Goal: Task Accomplishment & Management: Manage account settings

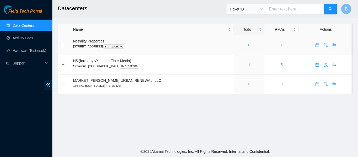
click at [248, 43] on link "6" at bounding box center [249, 45] width 2 height 4
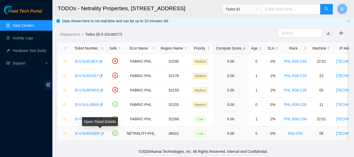
click at [100, 132] on icon "button" at bounding box center [102, 134] width 4 height 4
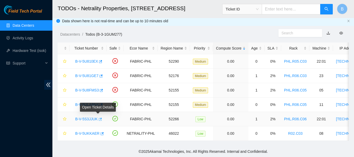
click at [100, 115] on button "button" at bounding box center [100, 119] width 4 height 8
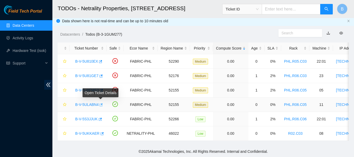
click at [99, 103] on icon "button" at bounding box center [101, 105] width 4 height 4
click at [101, 103] on icon "button" at bounding box center [101, 104] width 3 height 3
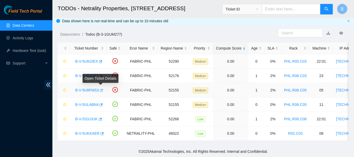
click at [101, 89] on icon "button" at bounding box center [101, 91] width 4 height 4
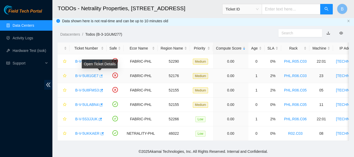
click at [100, 72] on button "button" at bounding box center [100, 76] width 4 height 8
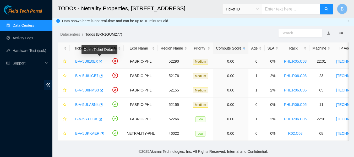
click at [99, 60] on icon "button" at bounding box center [100, 62] width 4 height 4
click at [23, 25] on link "Data Centers" at bounding box center [23, 25] width 21 height 4
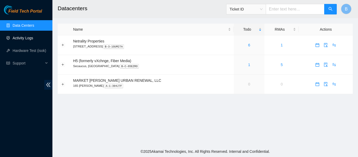
click at [26, 36] on link "Activity Logs" at bounding box center [23, 38] width 21 height 4
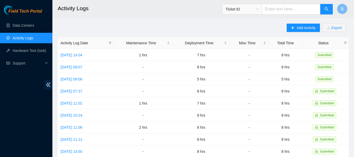
click at [141, 19] on main "Activity Logs Ticket ID B Add Activity Export Activity Log Date Maintenance Tim…" at bounding box center [202, 156] width 301 height 312
click at [168, 20] on main "Activity Logs Ticket ID B Add Activity Export Activity Log Date Maintenance Tim…" at bounding box center [202, 156] width 301 height 312
click at [148, 12] on h2 "Activity Logs" at bounding box center [178, 8] width 240 height 17
click at [109, 12] on h2 "Activity Logs" at bounding box center [178, 8] width 240 height 17
click at [179, 15] on h2 "Activity Logs" at bounding box center [178, 8] width 240 height 17
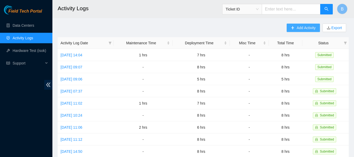
click at [298, 27] on span "Add Activity" at bounding box center [305, 28] width 19 height 6
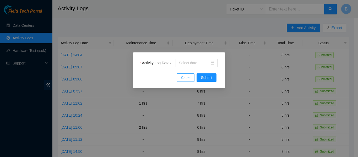
click at [185, 78] on span "Close" at bounding box center [185, 78] width 9 height 6
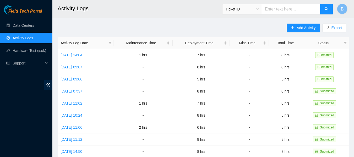
click at [173, 23] on main "Activity Logs Ticket ID B Add Activity Export Activity Log Date Maintenance Tim…" at bounding box center [202, 156] width 301 height 312
click at [161, 20] on main "Activity Logs Ticket ID B Add Activity Export Activity Log Date Maintenance Tim…" at bounding box center [202, 156] width 301 height 312
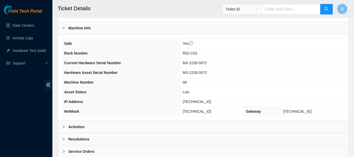
scroll to position [204, 0]
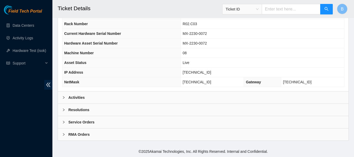
click at [95, 97] on div "Activities" at bounding box center [203, 97] width 290 height 12
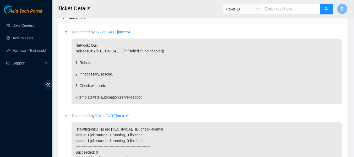
scroll to position [284, 0]
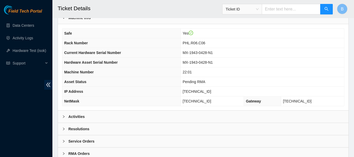
scroll to position [204, 0]
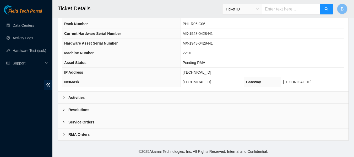
click at [97, 97] on div "Activities" at bounding box center [203, 97] width 290 height 12
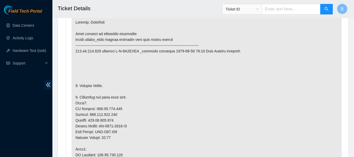
scroll to position [307, 0]
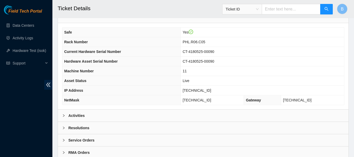
scroll to position [204, 0]
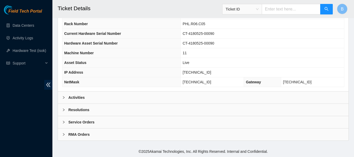
click at [95, 99] on div "Activities" at bounding box center [203, 97] width 290 height 12
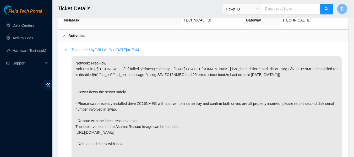
scroll to position [266, 0]
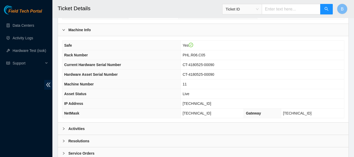
scroll to position [204, 0]
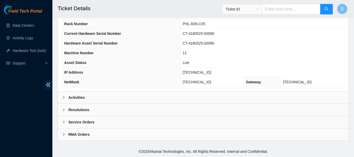
click at [107, 98] on div "Activities" at bounding box center [203, 97] width 290 height 12
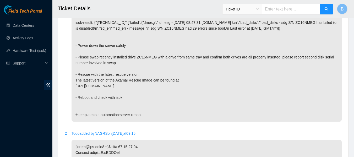
scroll to position [313, 0]
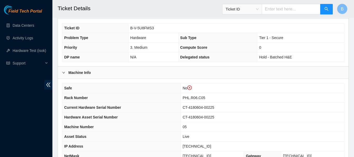
click at [179, 86] on th "Safe" at bounding box center [121, 88] width 118 height 10
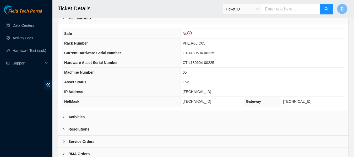
scroll to position [214, 0]
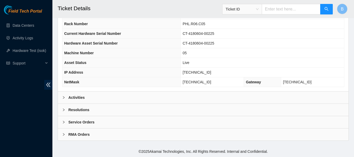
click at [150, 97] on div "Activities" at bounding box center [203, 97] width 290 height 12
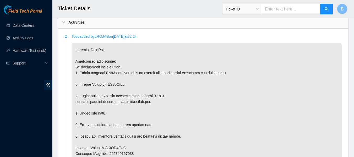
scroll to position [290, 0]
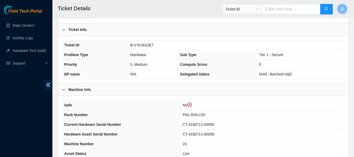
scroll to position [214, 0]
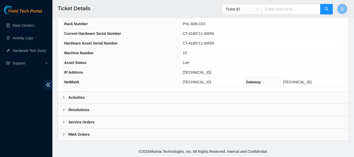
click at [80, 96] on b "Activities" at bounding box center [76, 98] width 16 height 6
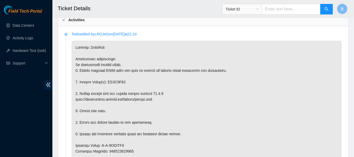
scroll to position [300, 0]
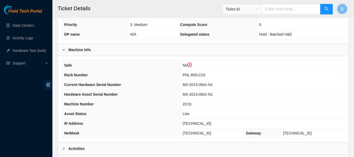
scroll to position [214, 0]
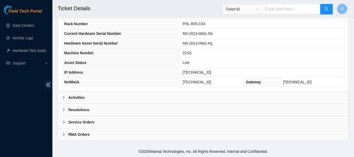
click at [93, 96] on div "Activities" at bounding box center [203, 97] width 290 height 12
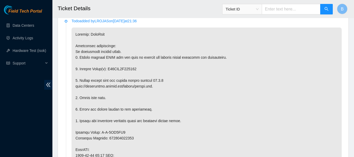
scroll to position [305, 0]
